Goal: Information Seeking & Learning: Learn about a topic

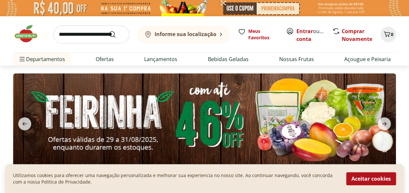
scroll to position [33, 0]
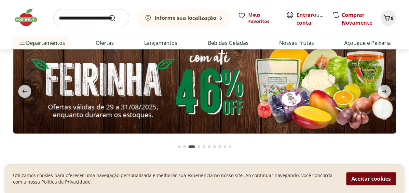
click at [359, 177] on button "Aceitar cookies" at bounding box center [371, 178] width 50 height 13
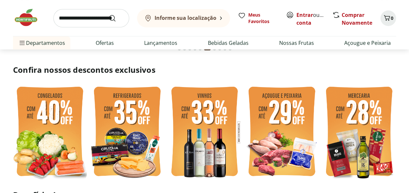
scroll to position [163, 0]
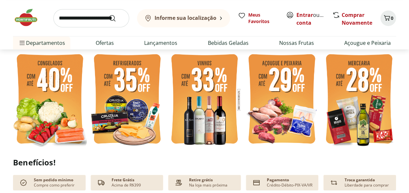
click at [281, 96] on img at bounding box center [281, 99] width 74 height 99
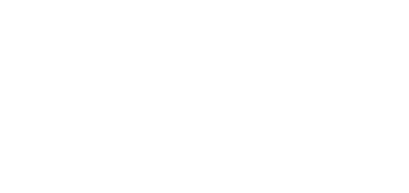
select select "**********"
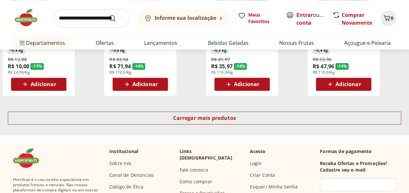
scroll to position [455, 0]
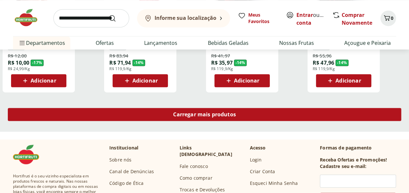
click at [193, 115] on span "Carregar mais produtos" at bounding box center [204, 114] width 63 height 5
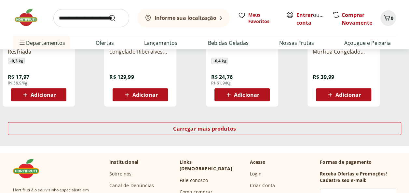
scroll to position [878, 0]
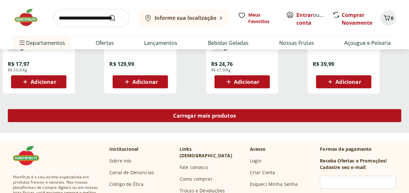
click at [190, 116] on span "Carregar mais produtos" at bounding box center [204, 115] width 63 height 5
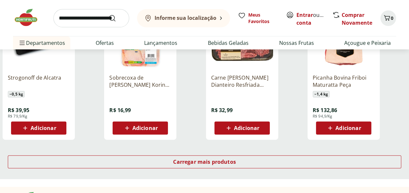
scroll to position [1268, 0]
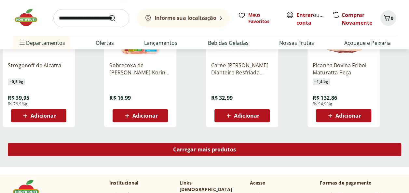
click at [194, 149] on span "Carregar mais produtos" at bounding box center [204, 149] width 63 height 5
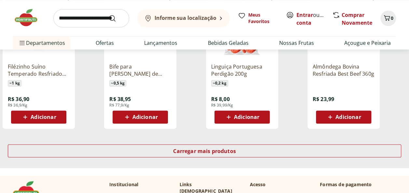
scroll to position [1723, 0]
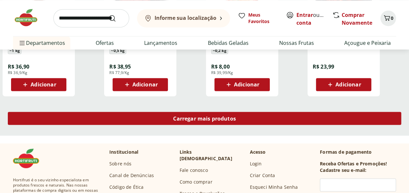
click at [190, 118] on span "Carregar mais produtos" at bounding box center [204, 118] width 63 height 5
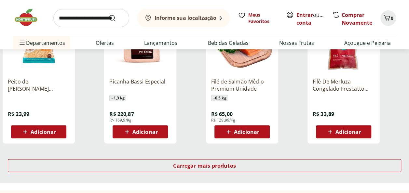
scroll to position [2113, 0]
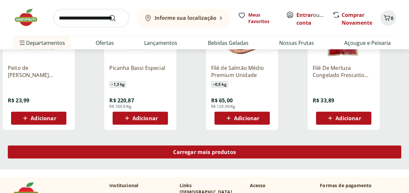
click at [207, 150] on span "Carregar mais produtos" at bounding box center [204, 152] width 63 height 5
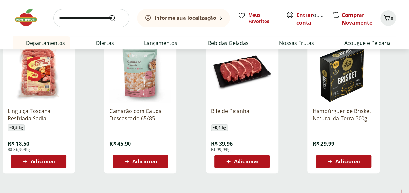
scroll to position [2535, 0]
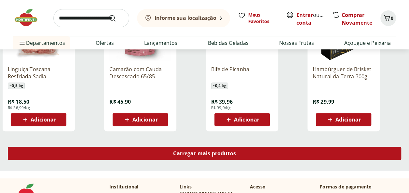
click at [198, 152] on span "Carregar mais produtos" at bounding box center [204, 153] width 63 height 5
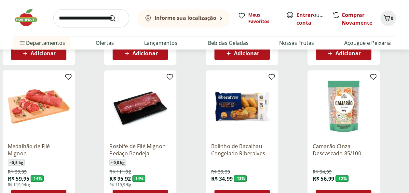
scroll to position [0, 0]
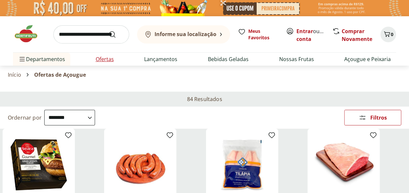
click at [109, 57] on link "Ofertas" at bounding box center [105, 59] width 18 height 8
select select "**********"
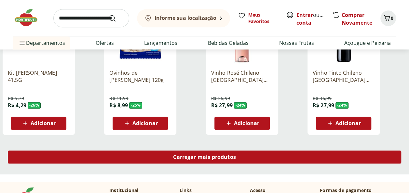
scroll to position [423, 0]
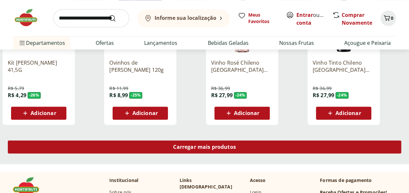
click at [195, 145] on span "Carregar mais produtos" at bounding box center [204, 146] width 63 height 5
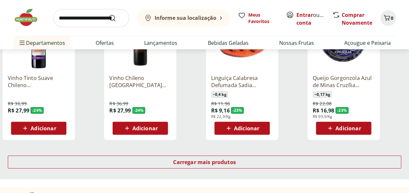
scroll to position [845, 0]
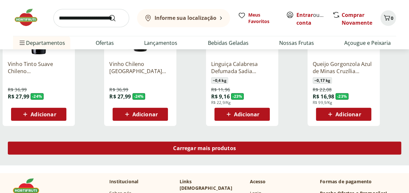
click at [192, 146] on span "Carregar mais produtos" at bounding box center [204, 148] width 63 height 5
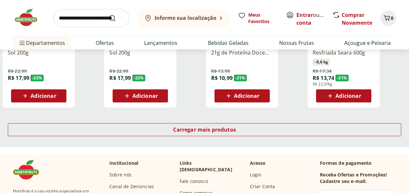
scroll to position [1300, 0]
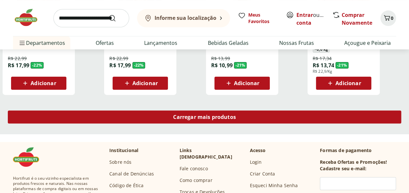
click at [194, 117] on span "Carregar mais produtos" at bounding box center [204, 116] width 63 height 5
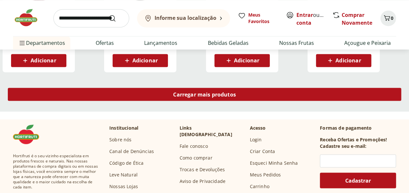
scroll to position [1755, 0]
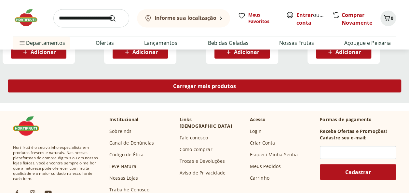
click at [190, 86] on span "Carregar mais produtos" at bounding box center [204, 85] width 63 height 5
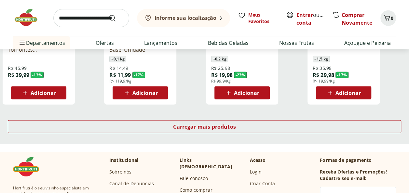
scroll to position [2178, 0]
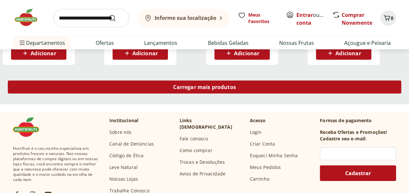
click at [192, 90] on div "Carregar mais produtos" at bounding box center [204, 87] width 393 height 13
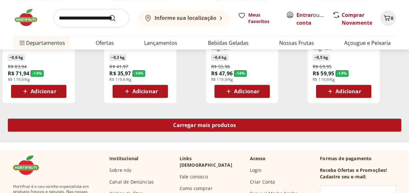
scroll to position [2601, 0]
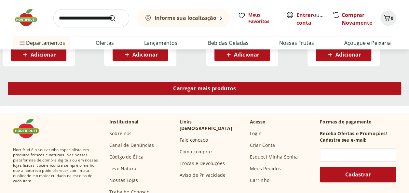
click at [182, 89] on span "Carregar mais produtos" at bounding box center [204, 88] width 63 height 5
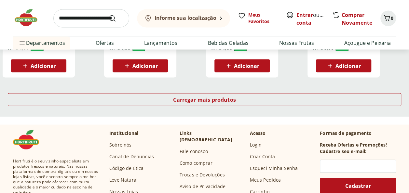
scroll to position [3023, 0]
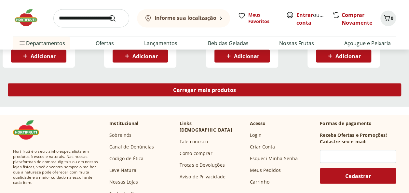
click at [192, 90] on span "Carregar mais produtos" at bounding box center [204, 89] width 63 height 5
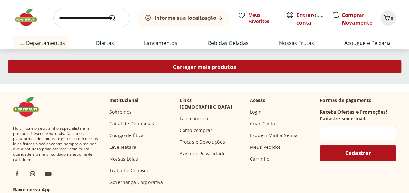
scroll to position [3478, 0]
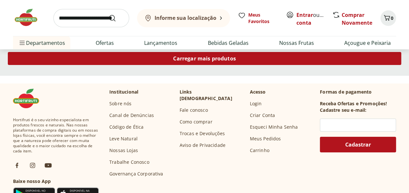
click at [188, 59] on span "Carregar mais produtos" at bounding box center [204, 58] width 63 height 5
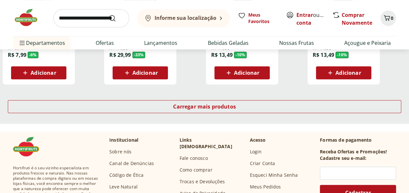
scroll to position [3868, 0]
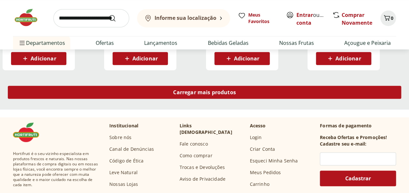
click at [195, 97] on div "Carregar mais produtos" at bounding box center [204, 92] width 393 height 13
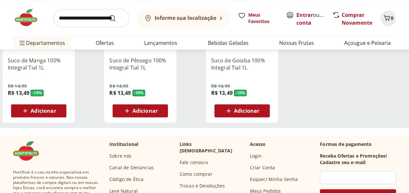
scroll to position [3933, 0]
